Goal: Find specific page/section: Find specific page/section

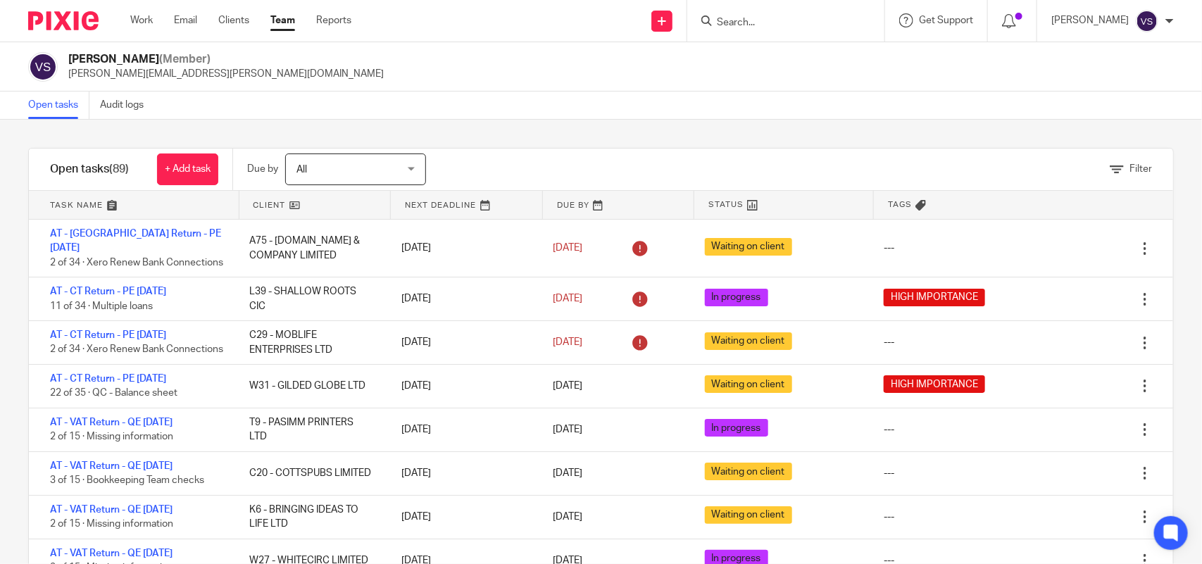
click at [767, 28] on input "Search" at bounding box center [778, 23] width 127 height 13
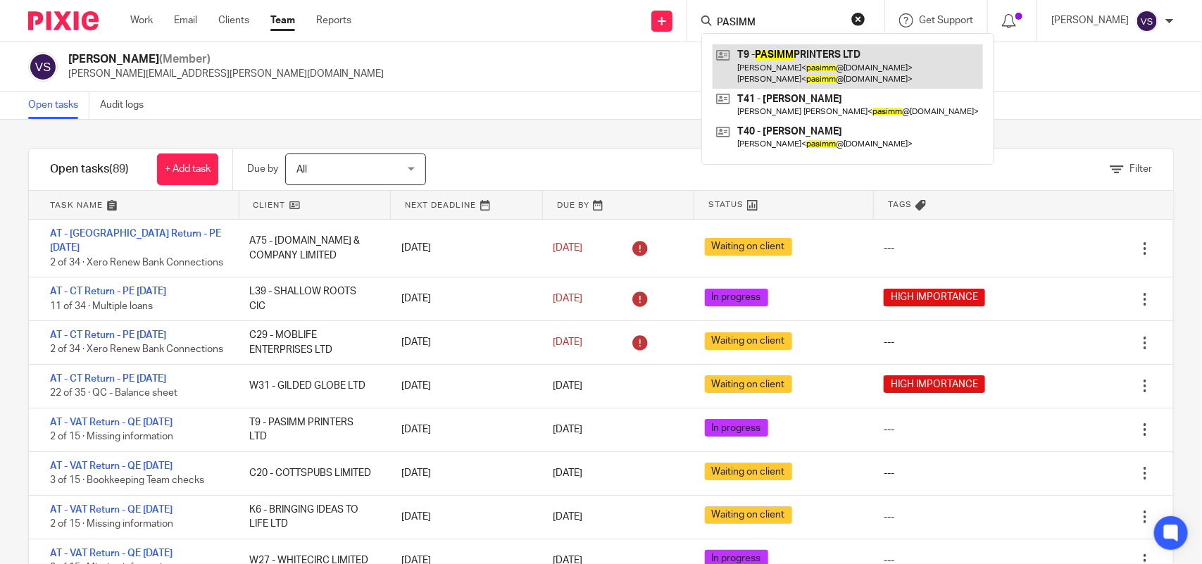
type input "PASIMM"
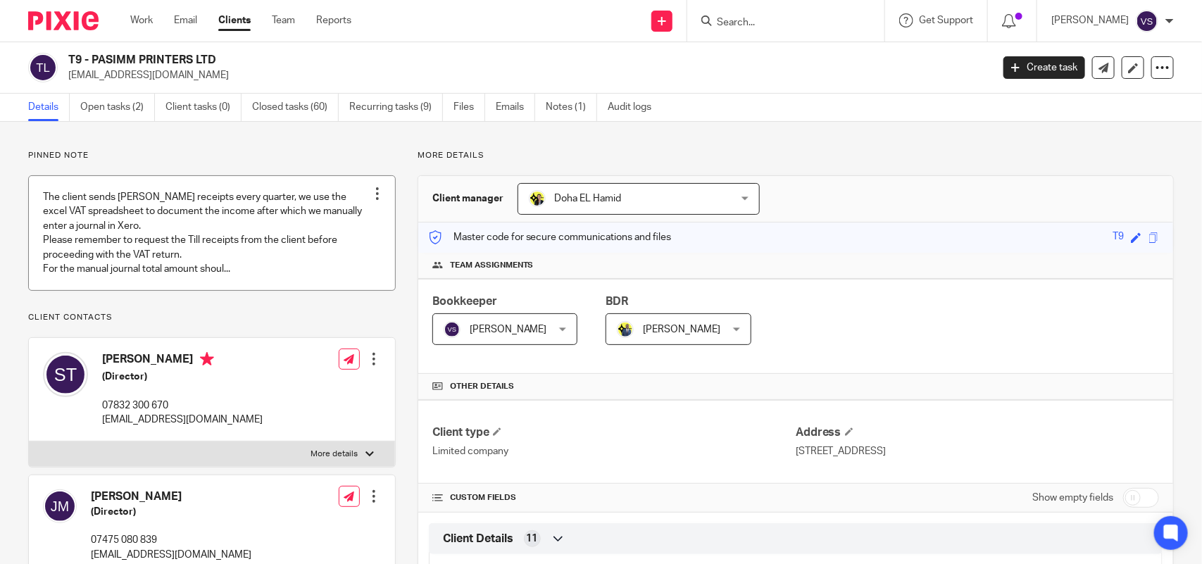
click at [199, 244] on link at bounding box center [212, 233] width 366 height 114
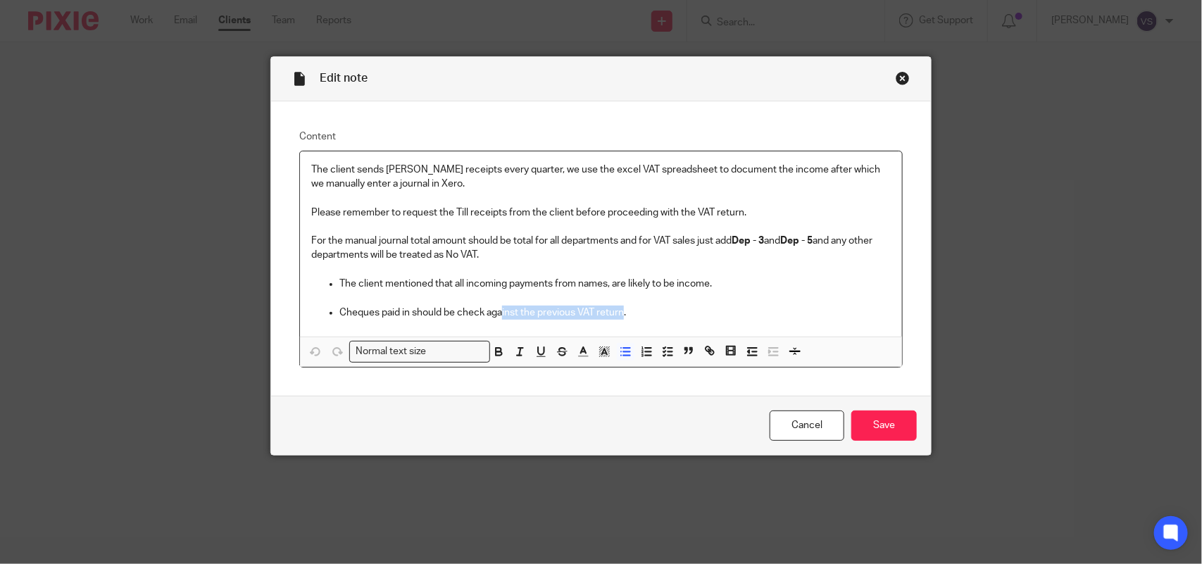
drag, startPoint x: 497, startPoint y: 311, endPoint x: 617, endPoint y: 311, distance: 120.4
click at [617, 311] on p "Cheques paid in should be check against the previous VAT return." at bounding box center [614, 313] width 551 height 14
